Goal: Find specific page/section: Find specific page/section

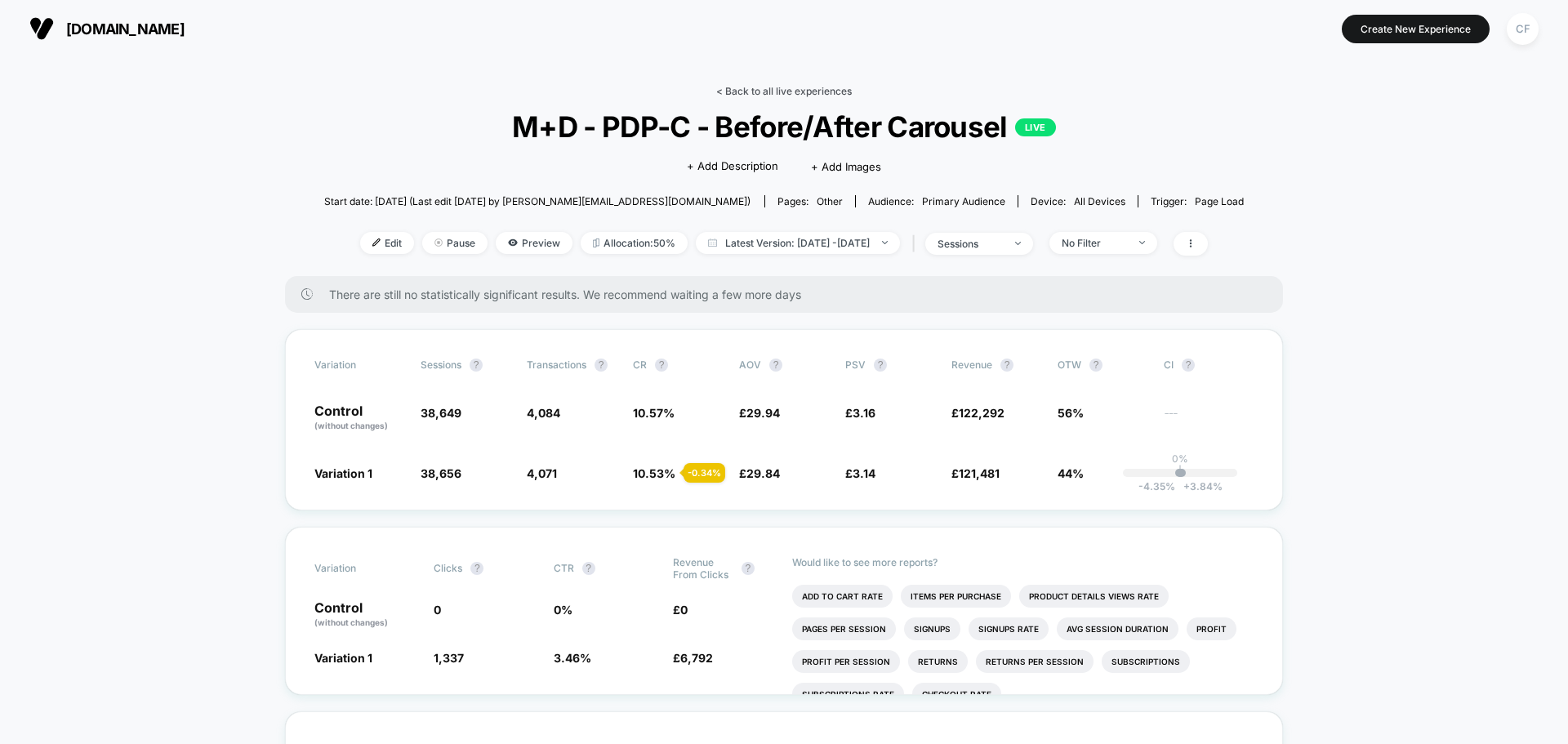
click at [733, 88] on link "< Back to all live experiences" at bounding box center [783, 90] width 135 height 12
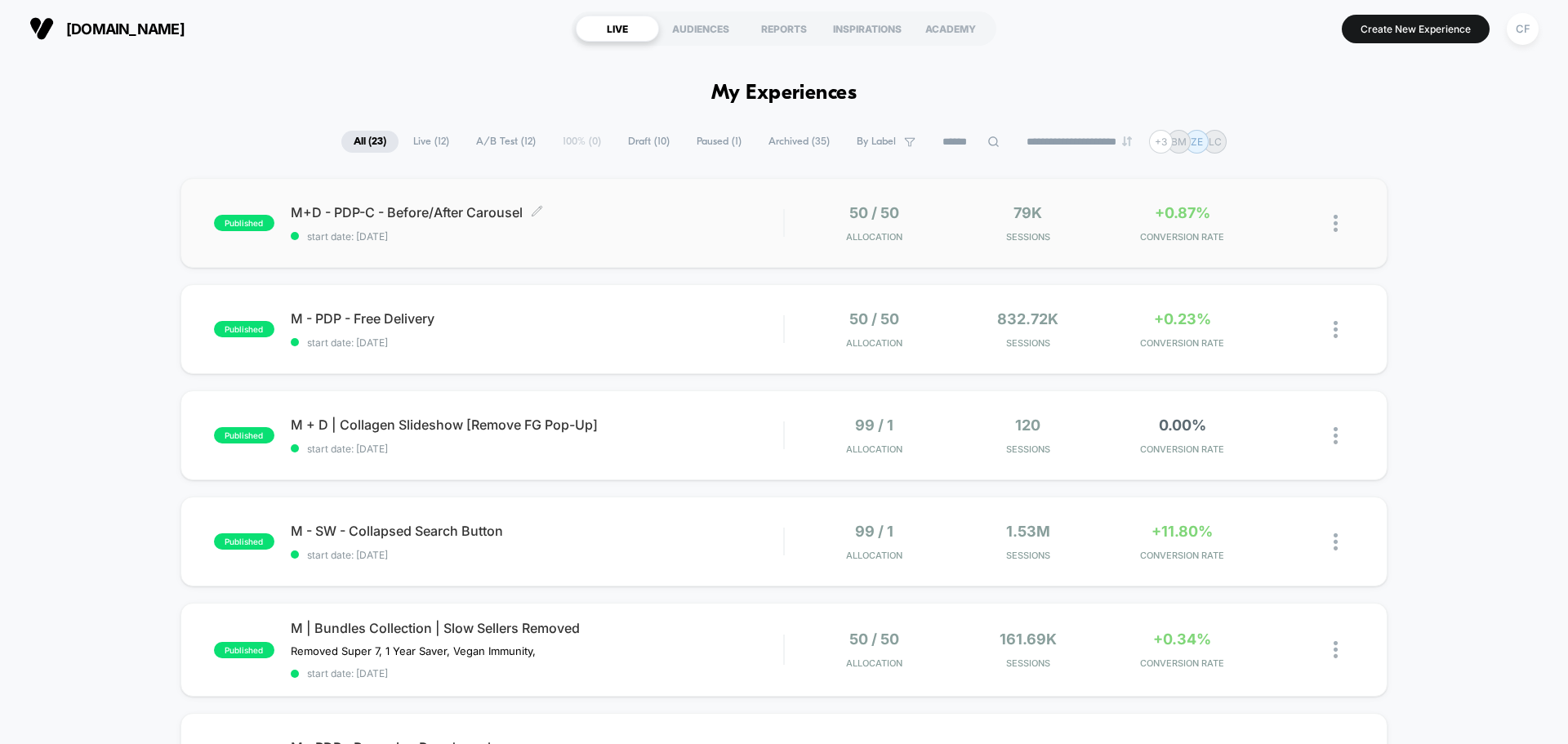
click at [406, 227] on div "M+D - PDP-C - Before/After Carousel Click to edit experience details Click to e…" at bounding box center [536, 223] width 492 height 38
